Goal: Information Seeking & Learning: Check status

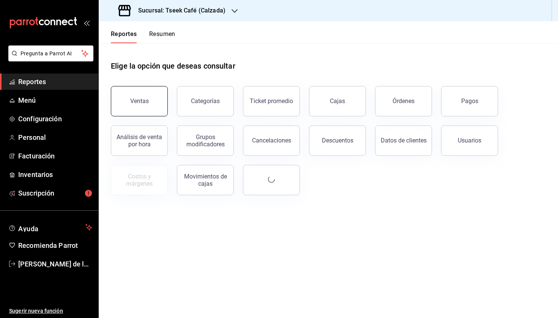
click at [140, 104] on div "Ventas" at bounding box center [139, 100] width 19 height 7
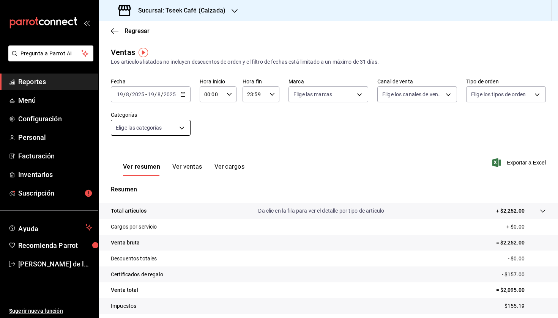
click at [165, 126] on body "Pregunta a Parrot AI Reportes Menú Configuración Personal Facturación Inventari…" at bounding box center [279, 159] width 558 height 318
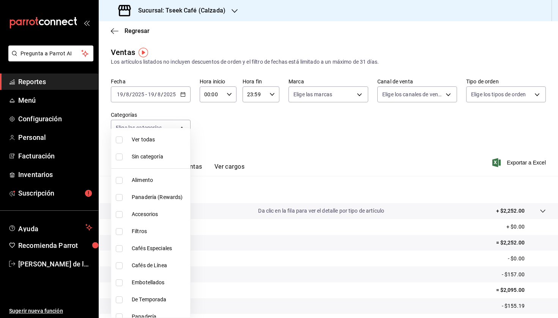
click at [164, 87] on div at bounding box center [279, 159] width 558 height 318
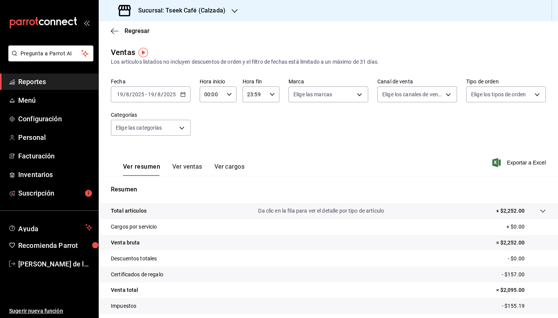
click at [164, 98] on div "[DATE] [DATE] - [DATE] [DATE]" at bounding box center [151, 94] width 80 height 16
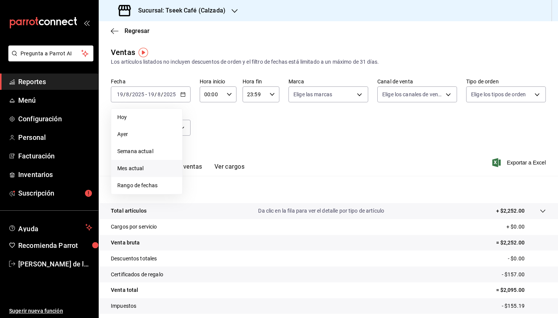
click at [147, 169] on span "Mes actual" at bounding box center [146, 169] width 59 height 8
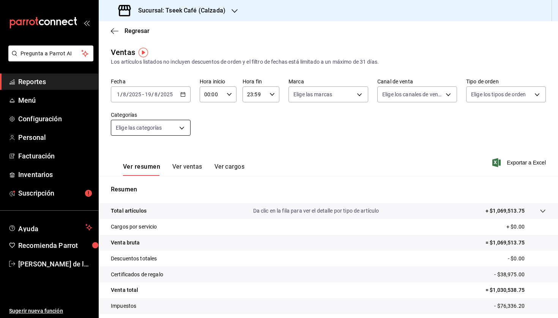
click at [154, 128] on body "Pregunta a Parrot AI Reportes Menú Configuración Personal Facturación Inventari…" at bounding box center [279, 159] width 558 height 318
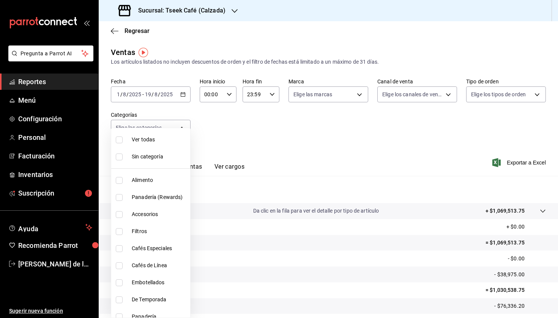
click at [153, 215] on span "Accesorios" at bounding box center [159, 215] width 55 height 8
type input "8e562b8b-16b1-4a0e-941c-4e63c6d36734"
checkbox input "true"
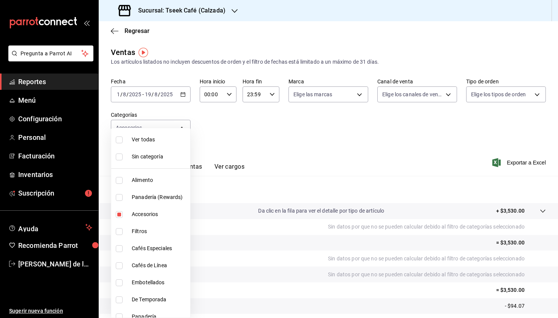
click at [181, 10] on div at bounding box center [279, 159] width 558 height 318
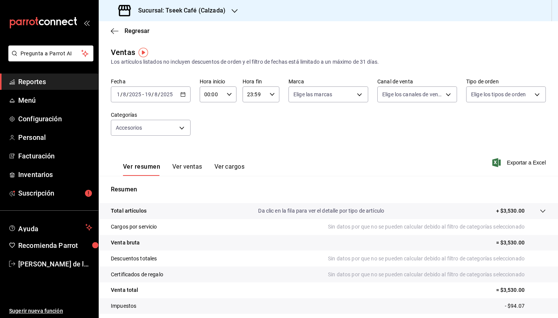
click at [181, 10] on div "Ver todas Sin categoría Alimento Panadería (Rewards) Accesorios Filtros Cafés E…" at bounding box center [279, 159] width 558 height 318
click at [174, 10] on h3 "Sucursal: Tseek Café (Calzada)" at bounding box center [178, 10] width 93 height 9
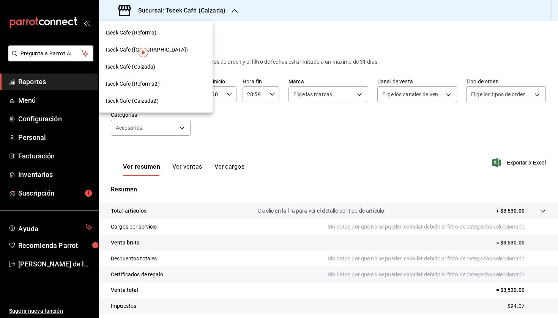
click at [171, 51] on div "Tseek Cafe ([GEOGRAPHIC_DATA])" at bounding box center [156, 50] width 102 height 8
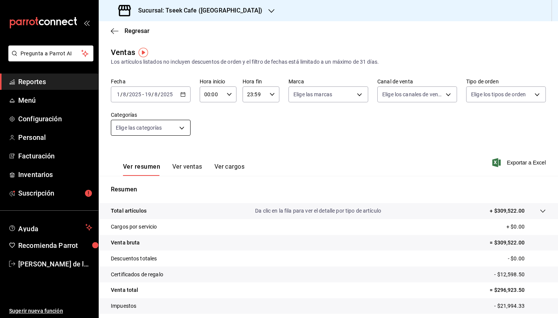
click at [132, 130] on body "Pregunta a Parrot AI Reportes Menú Configuración Personal Facturación Inventari…" at bounding box center [279, 159] width 558 height 318
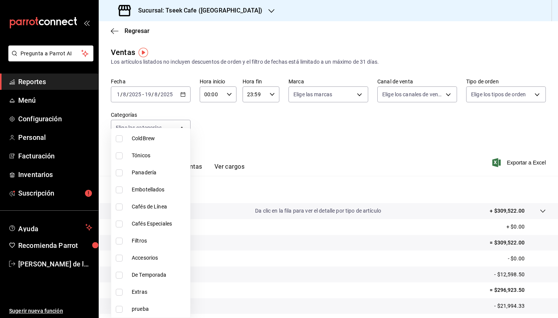
scroll to position [178, 0]
click at [145, 261] on span "Accesorios" at bounding box center [159, 258] width 55 height 8
type input "f72d1f5e-1178-4d91-a1b6-86c37f4a5915"
checkbox input "true"
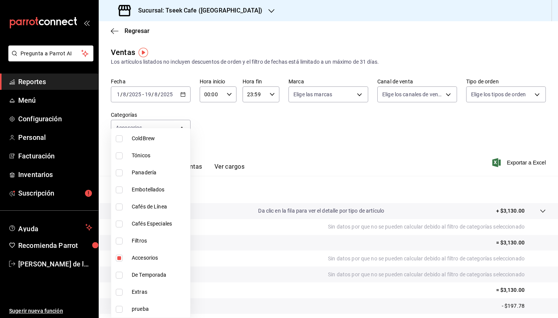
click at [209, 10] on div at bounding box center [279, 159] width 558 height 318
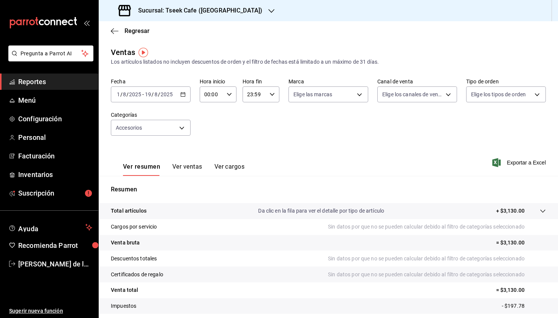
click at [172, 11] on h3 "Sucursal: Tseek Cafe ([GEOGRAPHIC_DATA])" at bounding box center [197, 10] width 130 height 9
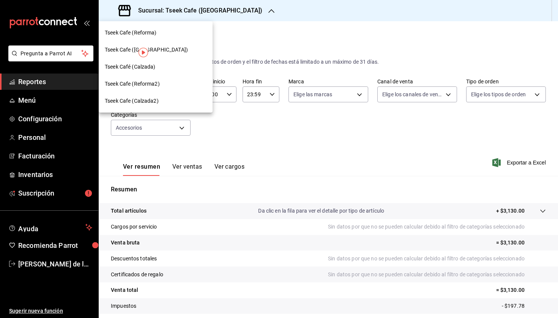
click at [167, 28] on div "Tseek Cafe (Reforma)" at bounding box center [156, 32] width 114 height 17
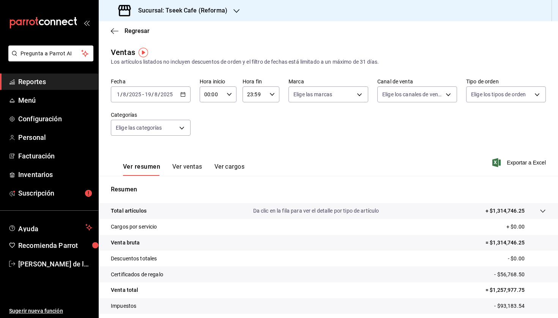
click at [167, 98] on div "[DATE] [DATE] - [DATE] [DATE]" at bounding box center [151, 94] width 80 height 16
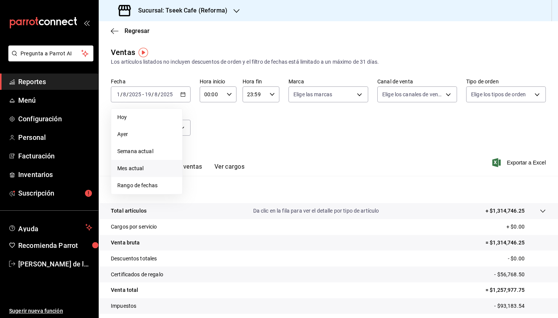
click at [143, 168] on span "Mes actual" at bounding box center [146, 169] width 59 height 8
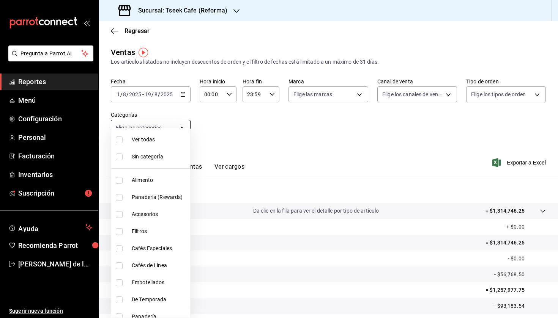
click at [171, 128] on body "Pregunta a Parrot AI Reportes Menú Configuración Personal Facturación Inventari…" at bounding box center [279, 159] width 558 height 318
click at [151, 220] on li "Accesorios" at bounding box center [150, 214] width 79 height 17
type input "d87802f8-7354-4b21-91ec-b27f5177ced4"
checkbox input "true"
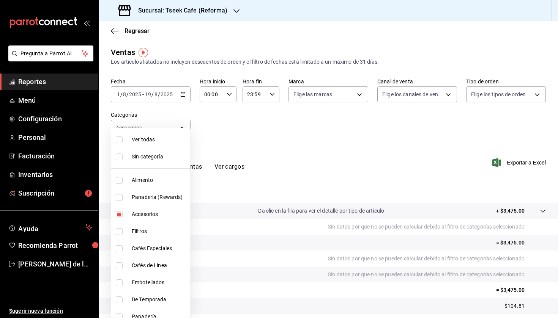
click at [316, 163] on div at bounding box center [279, 159] width 558 height 318
